Goal: Check status: Check status

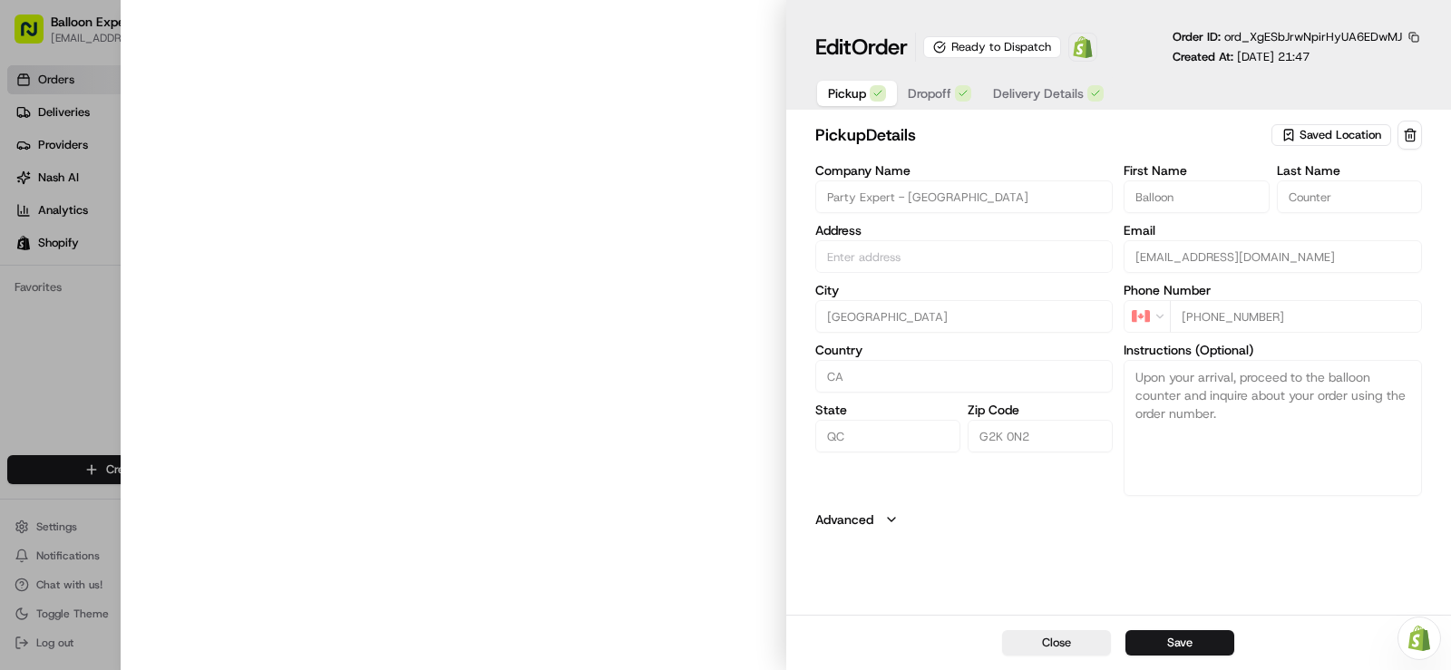
type input "[STREET_ADDRESS][PERSON_NAME]"
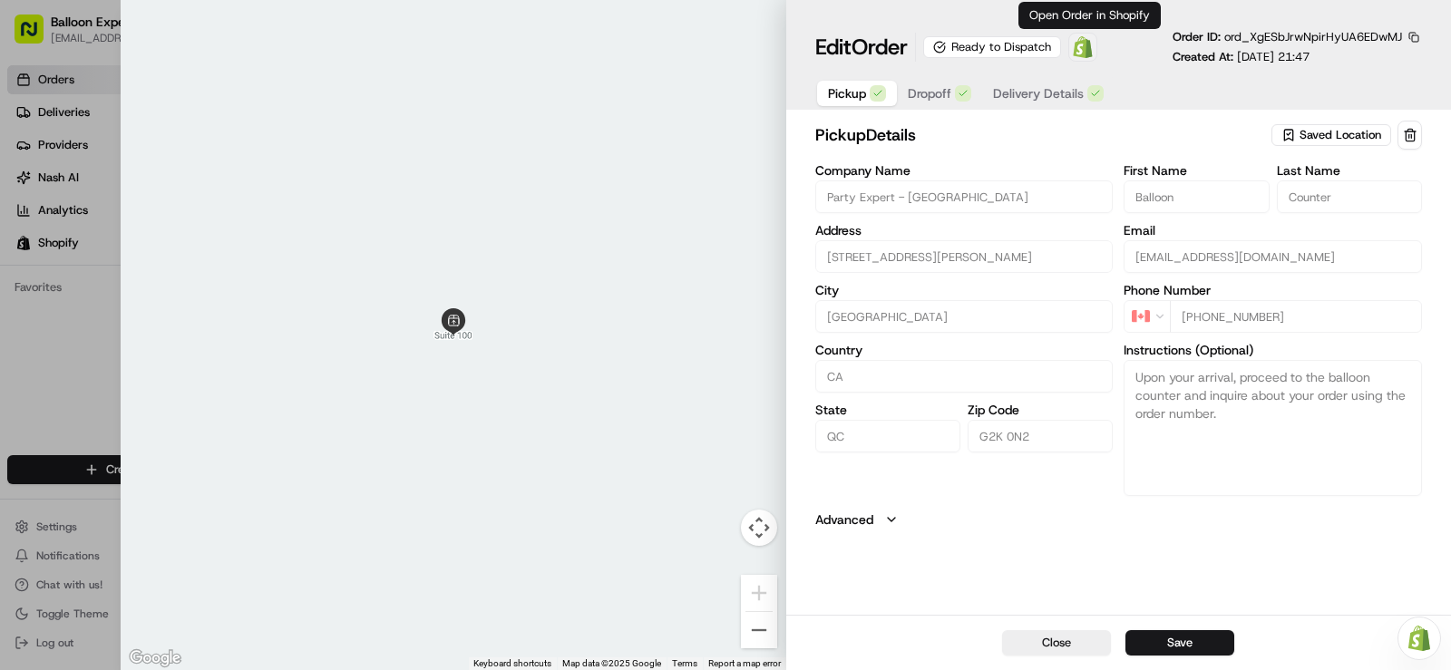
click at [1087, 48] on img at bounding box center [1083, 47] width 22 height 22
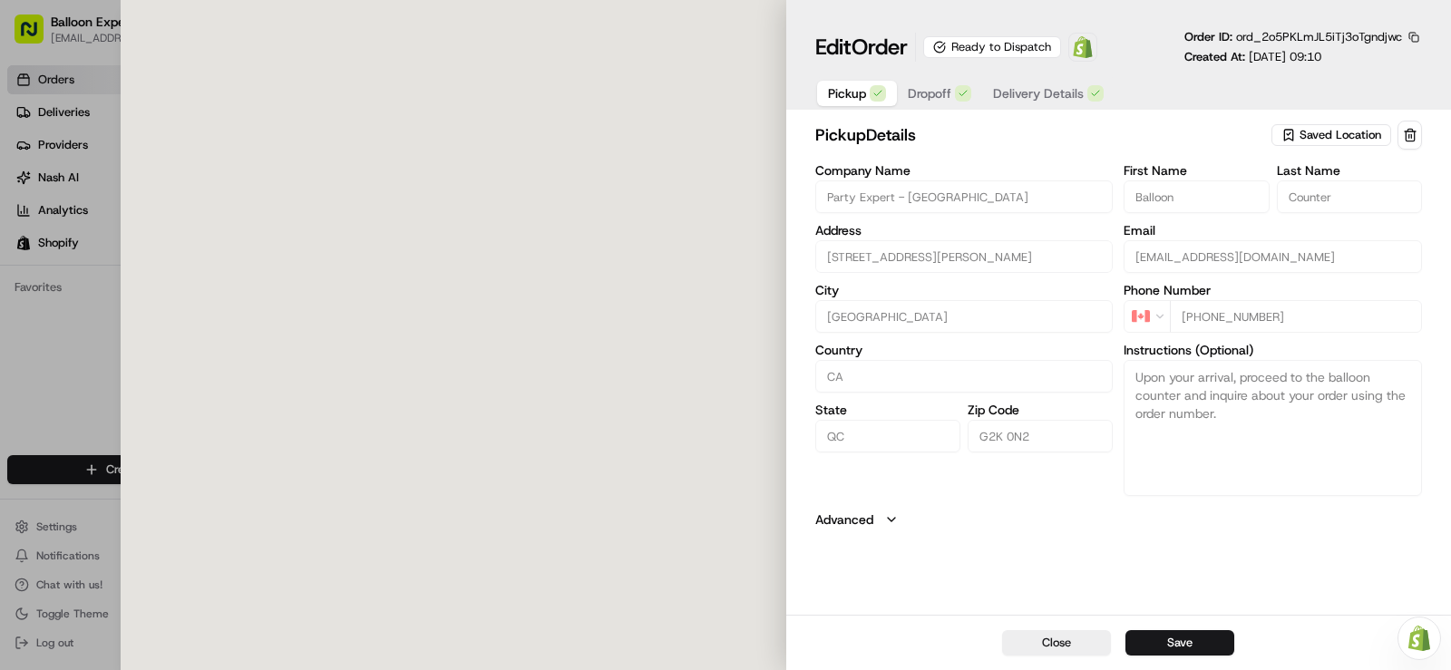
type input "[STREET_ADDRESS][PERSON_NAME]"
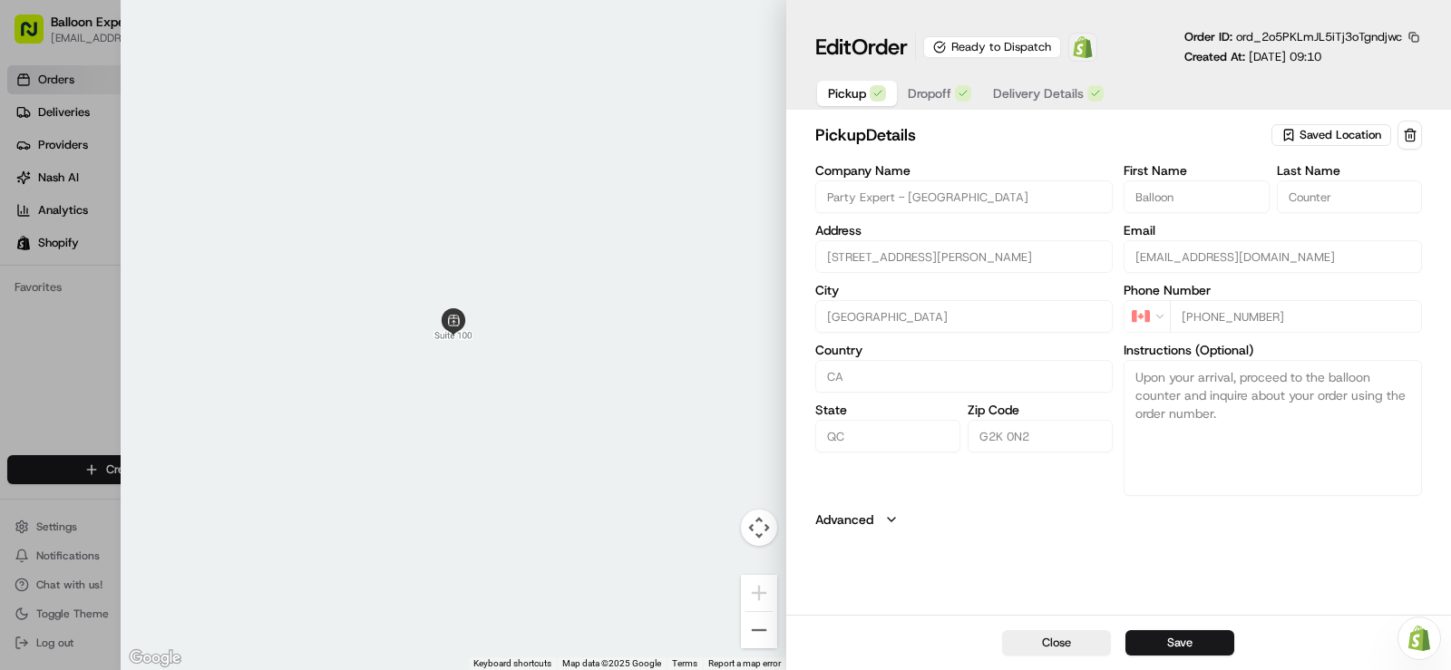
click at [1080, 51] on img at bounding box center [1083, 47] width 22 height 22
